Goal: Task Accomplishment & Management: Use online tool/utility

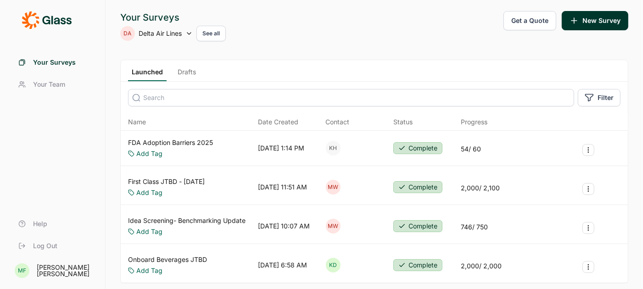
click at [188, 71] on link "Drafts" at bounding box center [187, 74] width 26 height 14
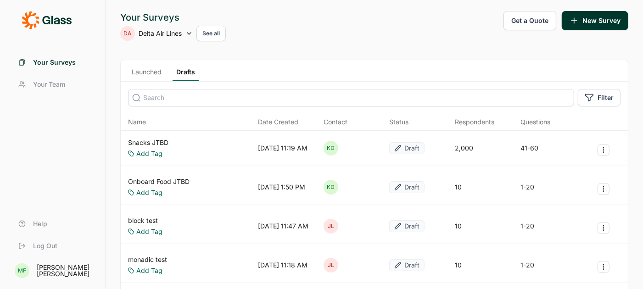
click at [156, 144] on link "Snacks JTBD" at bounding box center [148, 142] width 40 height 9
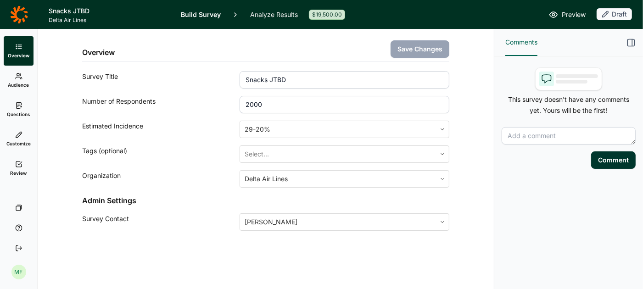
click at [571, 16] on span "Preview" at bounding box center [574, 14] width 24 height 11
click at [272, 15] on link "Analyze Results" at bounding box center [274, 14] width 48 height 29
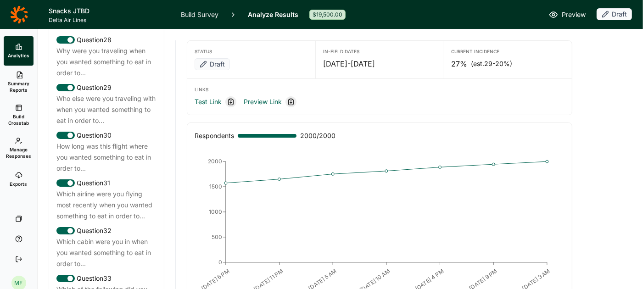
scroll to position [1878, 0]
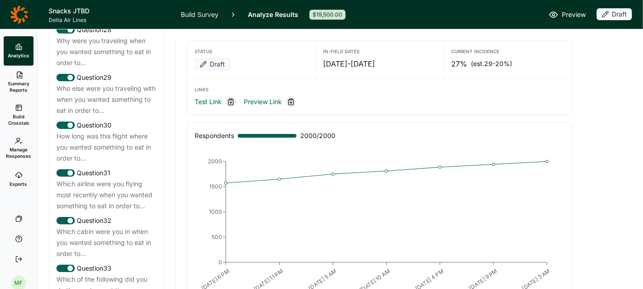
click at [101, 179] on div "Which airline were you flying most recently when you wanted something to eat in…" at bounding box center [106, 195] width 100 height 33
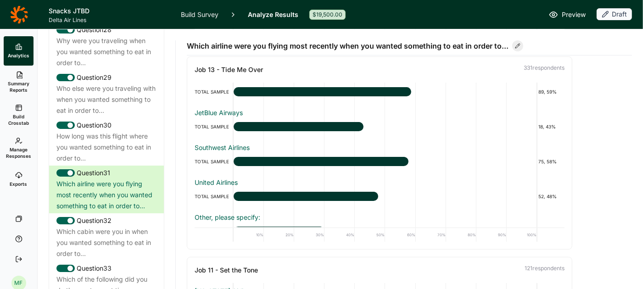
scroll to position [90, 0]
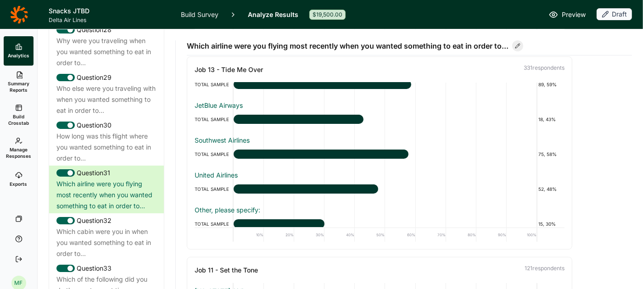
click at [193, 12] on link "Build Survey" at bounding box center [200, 14] width 38 height 29
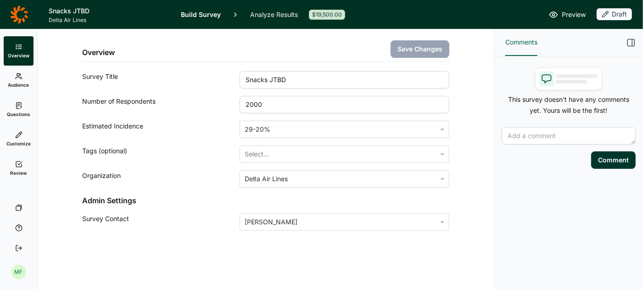
click at [573, 16] on span "Preview" at bounding box center [574, 14] width 24 height 11
click at [564, 18] on span "Preview" at bounding box center [574, 14] width 24 height 11
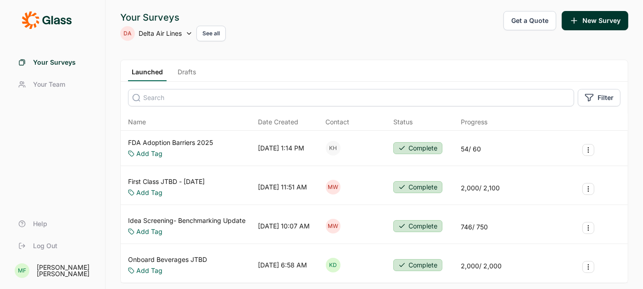
click at [192, 69] on link "Drafts" at bounding box center [187, 74] width 26 height 14
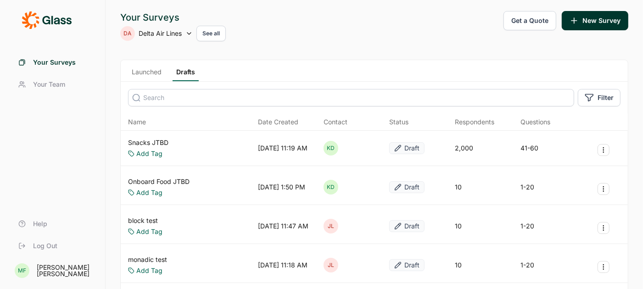
click at [156, 142] on link "Snacks JTBD" at bounding box center [148, 142] width 40 height 9
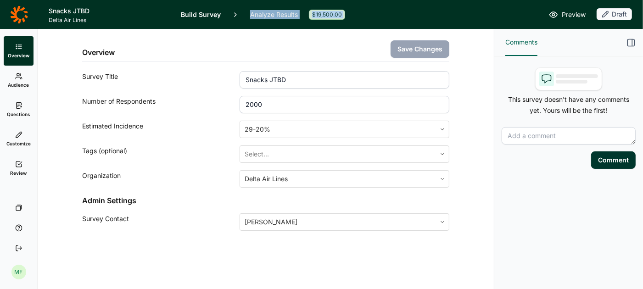
drag, startPoint x: 247, startPoint y: 11, endPoint x: 450, endPoint y: 11, distance: 202.8
click at [450, 11] on header "Snacks JTBD Delta Air Lines Build Survey Analyze Results $19,500.00 Preview Dra…" at bounding box center [321, 14] width 643 height 29
click at [570, 14] on span "Preview" at bounding box center [574, 14] width 24 height 11
click at [19, 111] on span "Questions" at bounding box center [18, 114] width 23 height 6
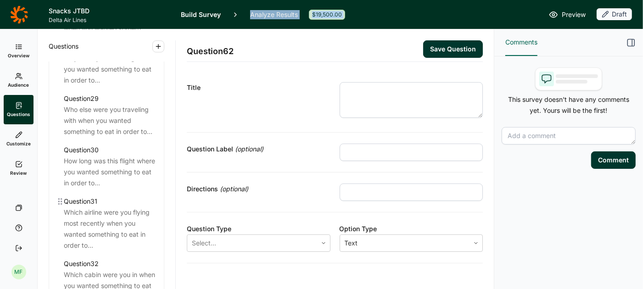
scroll to position [2002, 0]
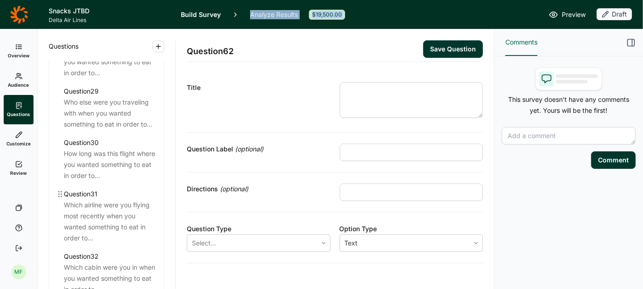
click at [115, 200] on div "Which airline were you flying most recently when you wanted something to eat in…" at bounding box center [110, 222] width 93 height 44
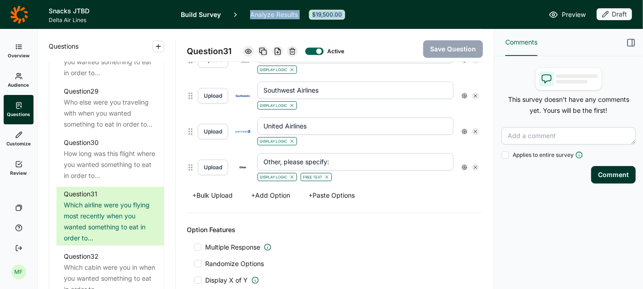
scroll to position [380, 0]
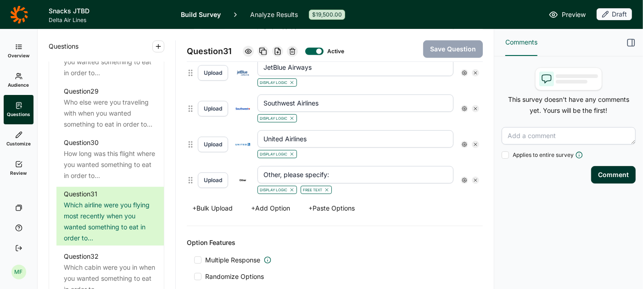
click at [465, 178] on icon at bounding box center [465, 181] width 6 height 6
click at [527, 195] on icon at bounding box center [529, 192] width 6 height 6
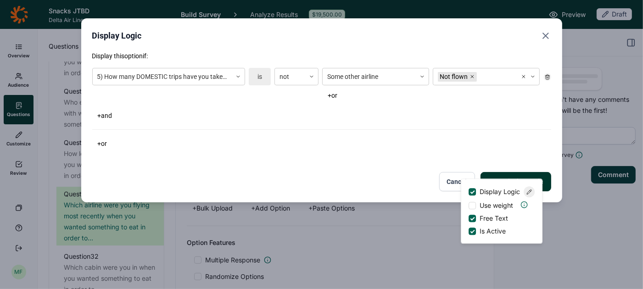
click at [545, 37] on use "Close" at bounding box center [546, 36] width 6 height 6
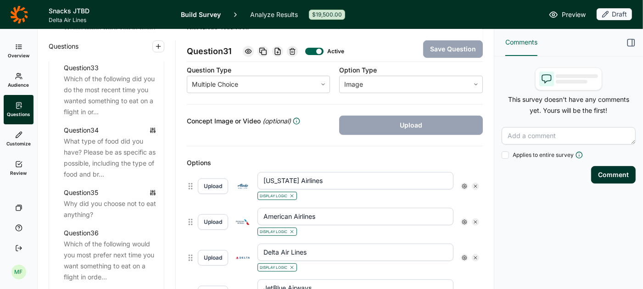
scroll to position [134, 0]
